Goal: Task Accomplishment & Management: Manage account settings

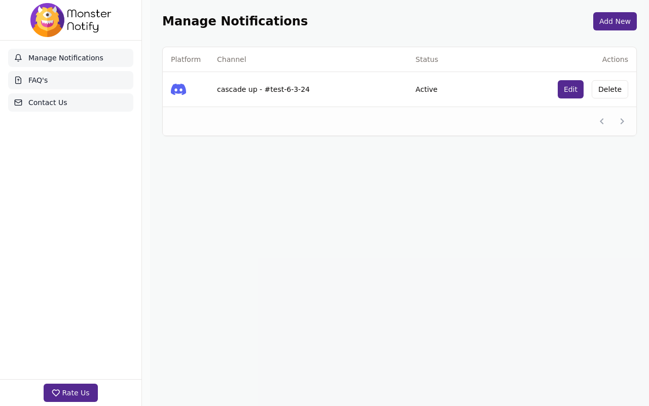
click at [443, 112] on td at bounding box center [443, 121] width 71 height 29
click at [567, 89] on button "Edit" at bounding box center [571, 89] width 26 height 18
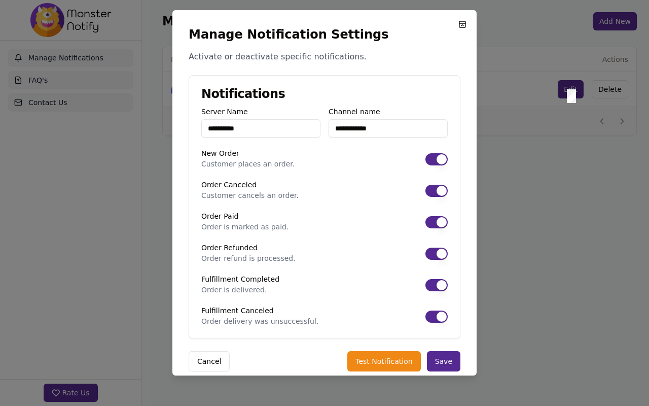
click at [433, 159] on button "New Order" at bounding box center [437, 159] width 22 height 12
click at [433, 222] on button "Order Paid" at bounding box center [437, 222] width 22 height 12
click at [433, 190] on button "Order Canceled" at bounding box center [437, 191] width 22 height 12
click at [433, 221] on button "Order Paid" at bounding box center [437, 222] width 22 height 12
click at [433, 224] on button "Order Paid" at bounding box center [437, 222] width 22 height 12
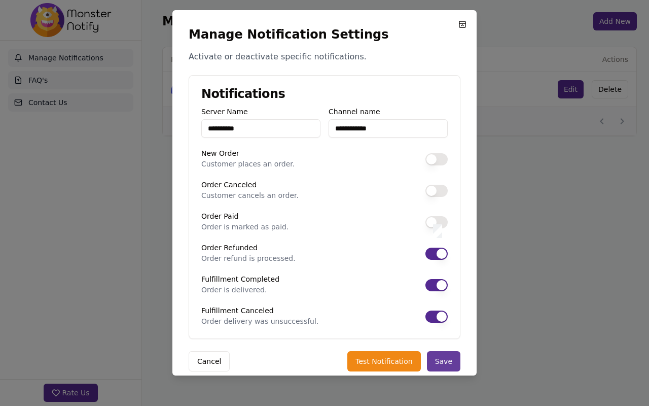
click at [440, 360] on button "Save" at bounding box center [443, 361] width 33 height 20
